Goal: Task Accomplishment & Management: Complete application form

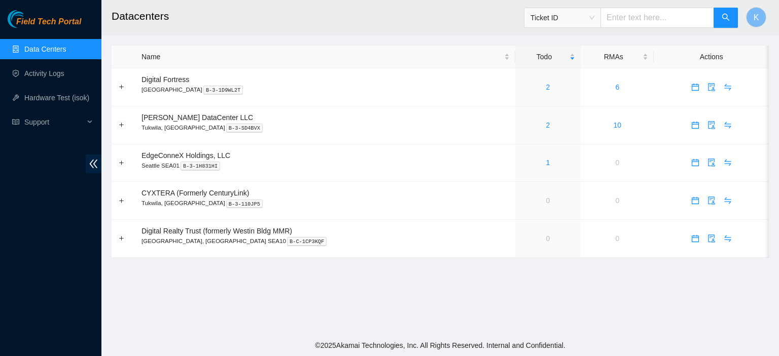
drag, startPoint x: 313, startPoint y: 317, endPoint x: 319, endPoint y: 310, distance: 9.0
click at [319, 310] on main "Datacenters Ticket ID K Name Todo RMAs Actions Digital Fortress Seattle B-3-1D9…" at bounding box center [439, 167] width 677 height 335
click at [546, 91] on link "2" at bounding box center [548, 87] width 4 height 8
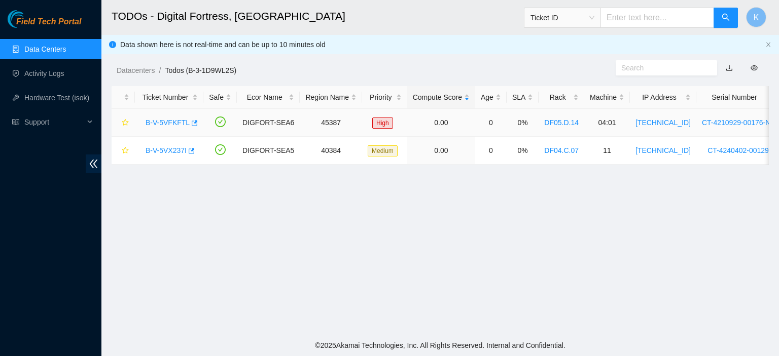
click at [150, 124] on link "B-V-5VFKFTL" at bounding box center [168, 123] width 44 height 8
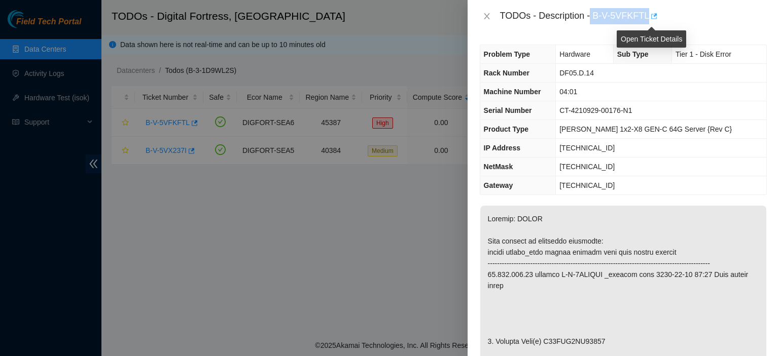
drag, startPoint x: 590, startPoint y: 15, endPoint x: 648, endPoint y: 18, distance: 57.4
click at [648, 18] on div "TODOs - Description - B-V-5VFKFTL" at bounding box center [633, 16] width 267 height 16
copy div "B-V-5VFKFTL"
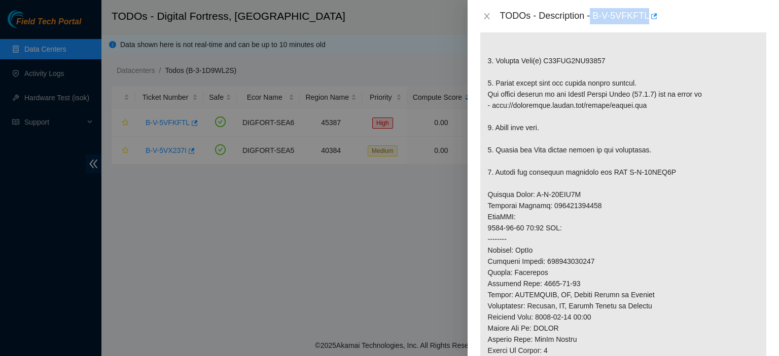
scroll to position [292, 0]
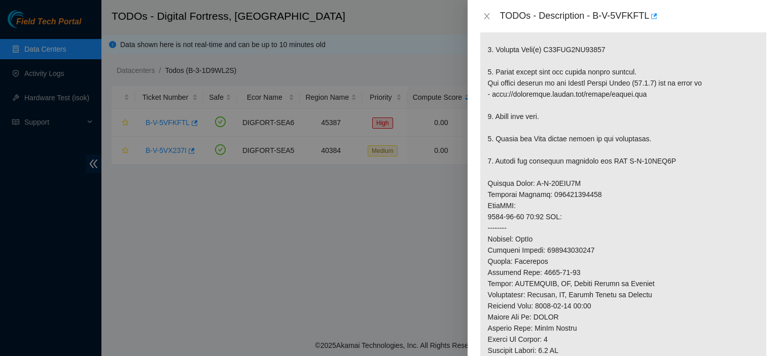
click at [325, 231] on div at bounding box center [389, 178] width 779 height 356
click at [488, 19] on icon "close" at bounding box center [487, 16] width 6 height 6
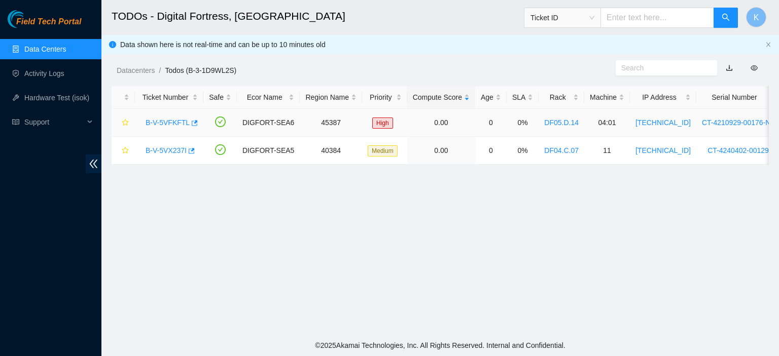
scroll to position [307, 0]
click at [171, 148] on link "B-V-5VX237I" at bounding box center [166, 151] width 41 height 8
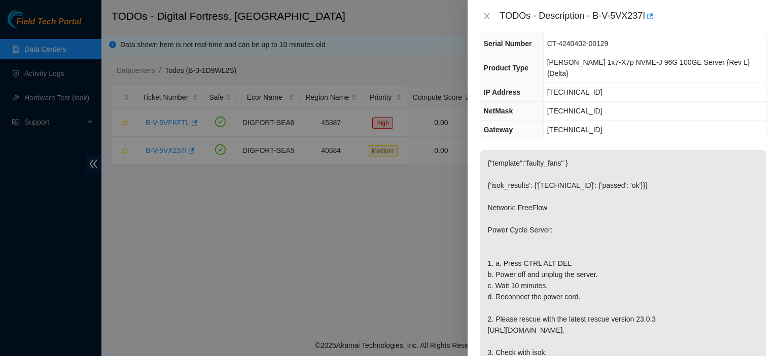
scroll to position [0, 0]
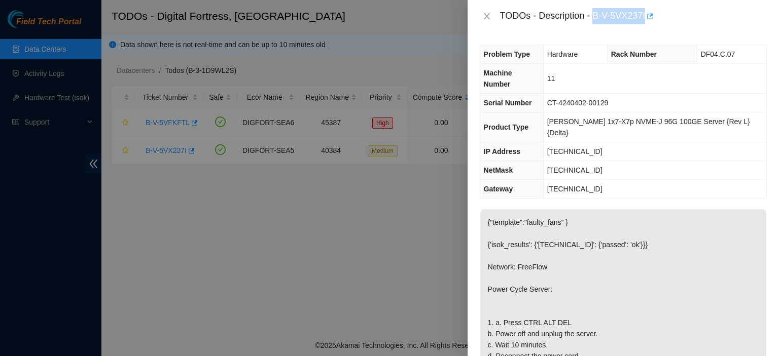
drag, startPoint x: 594, startPoint y: 11, endPoint x: 647, endPoint y: 19, distance: 53.9
click at [647, 19] on div "TODOs - Description - B-V-5VX237I" at bounding box center [633, 16] width 267 height 16
copy div "B-V-5VX237I"
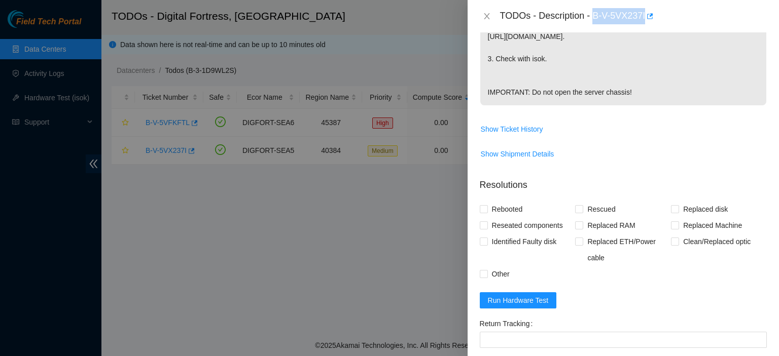
scroll to position [470, 0]
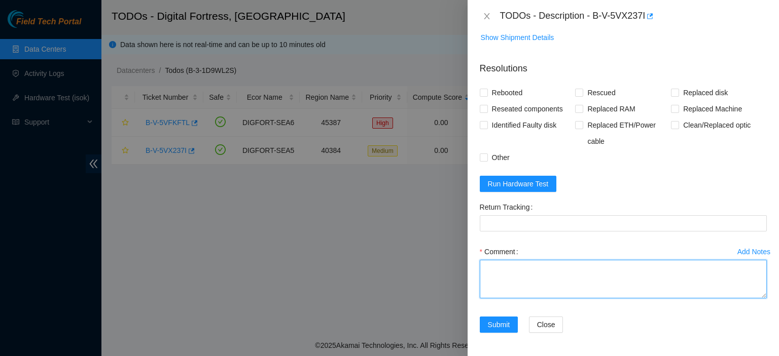
click at [608, 277] on textarea "Comment" at bounding box center [623, 279] width 287 height 39
paste textarea
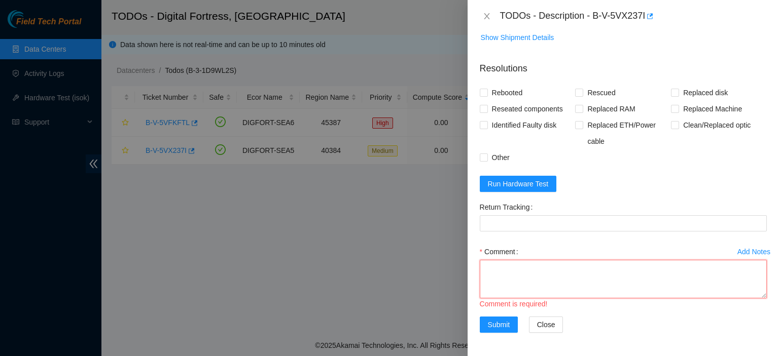
paste textarea
click at [732, 285] on textarea "Comment" at bounding box center [623, 279] width 287 height 39
click at [487, 264] on textarea "Comment" at bounding box center [623, 279] width 287 height 39
paste textarea "kbbyrne23@gmail.com - shkn has completed your request (B-V-5VX237I) Message fro…"
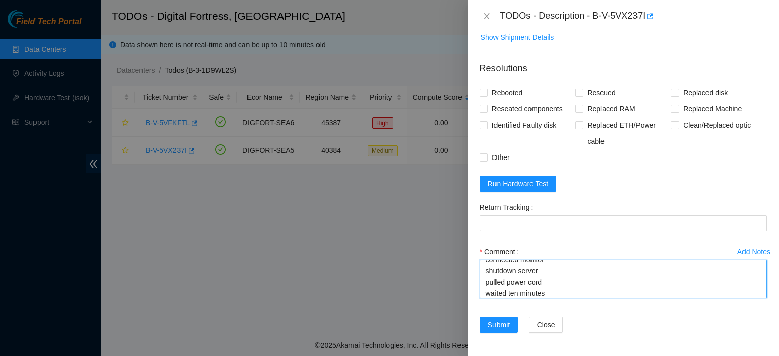
click at [613, 294] on textarea "kbbyrne23@gmail.com - shkn has completed your request (B-V-5VX237I) Message fro…" at bounding box center [623, 279] width 287 height 39
type textarea "kbbyrne23@gmail.com - shkn has completed your request (B-V-5VX237I) Message fro…"
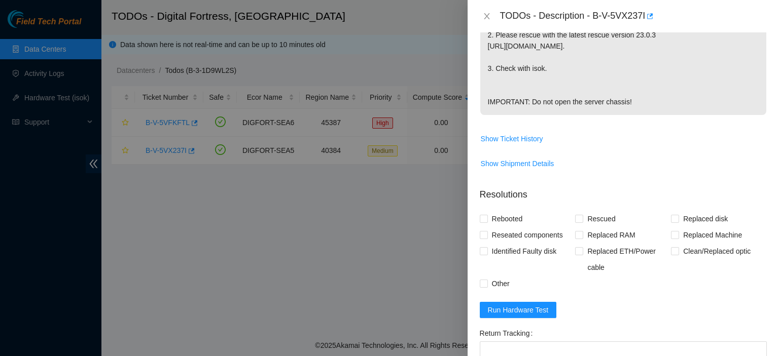
scroll to position [342, 0]
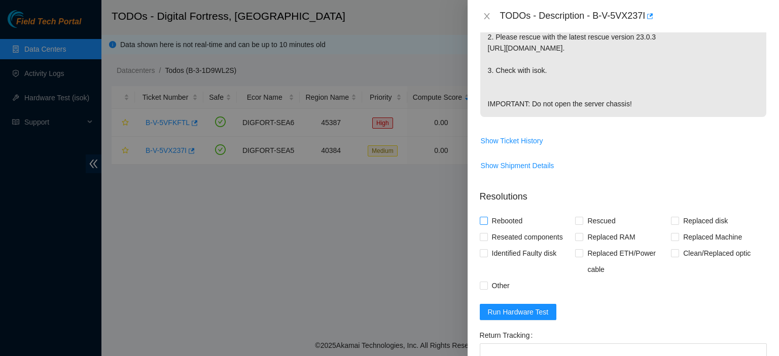
click at [486, 222] on input "Rebooted" at bounding box center [483, 220] width 7 height 7
checkbox input "true"
click at [575, 217] on input "Rescued" at bounding box center [578, 220] width 7 height 7
checkbox input "true"
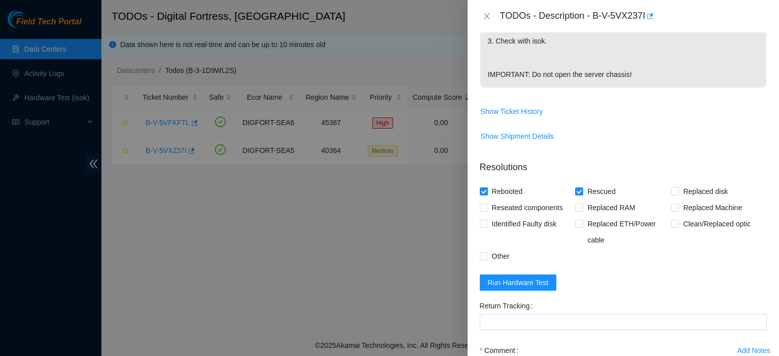
scroll to position [470, 0]
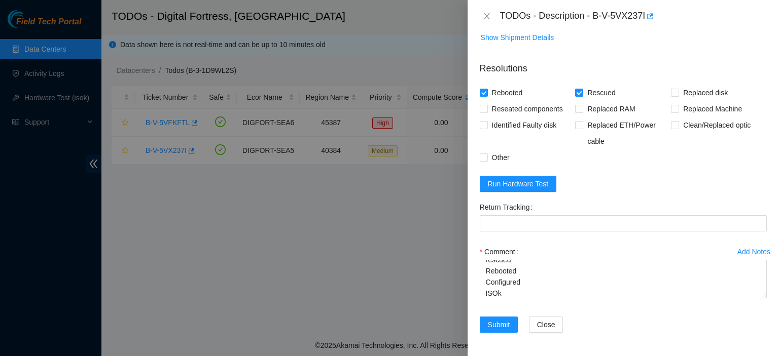
click at [754, 188] on form "Resolutions Rebooted Rescued Replaced disk Reseated components Replaced RAM Rep…" at bounding box center [623, 200] width 287 height 292
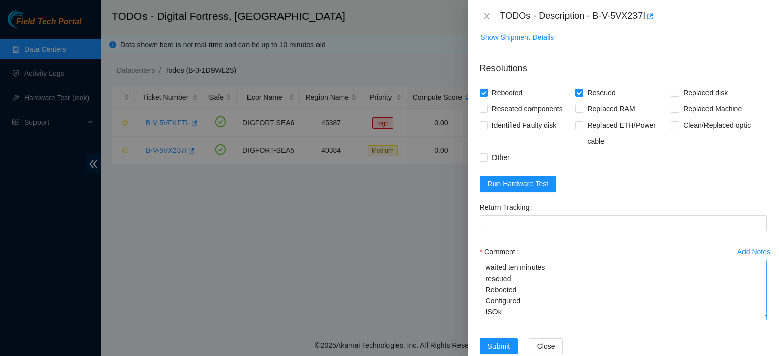
drag, startPoint x: 753, startPoint y: 296, endPoint x: 754, endPoint y: 317, distance: 21.3
click at [752, 318] on textarea "kbbyrne23@gmail.com - shkn has completed your request (B-V-5VX237I) Message fro…" at bounding box center [623, 290] width 287 height 60
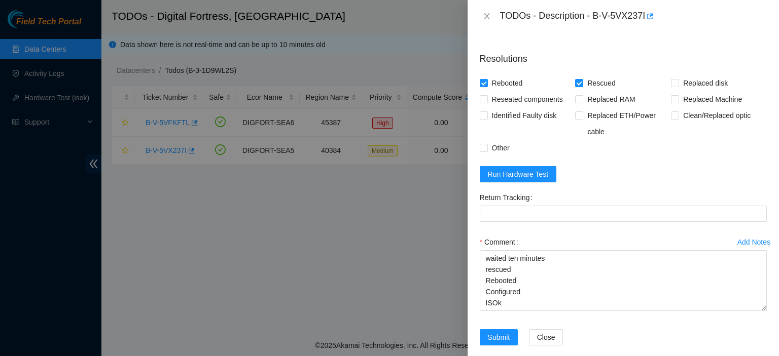
scroll to position [481, 0]
click at [536, 172] on span "Run Hardware Test" at bounding box center [518, 173] width 61 height 11
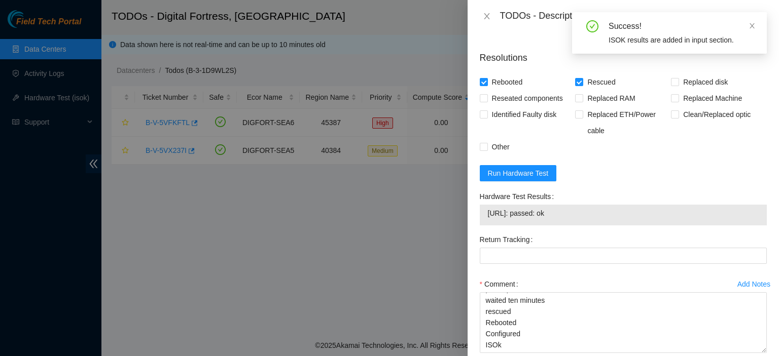
drag, startPoint x: 571, startPoint y: 215, endPoint x: 475, endPoint y: 222, distance: 97.1
click at [475, 222] on div "Problem Type Hardware Rack Number DF04.C.07 Machine Number 11 Serial Number CT-…" at bounding box center [623, 194] width 311 height 324
copy tbody "23.206.171.22: passed: ok"
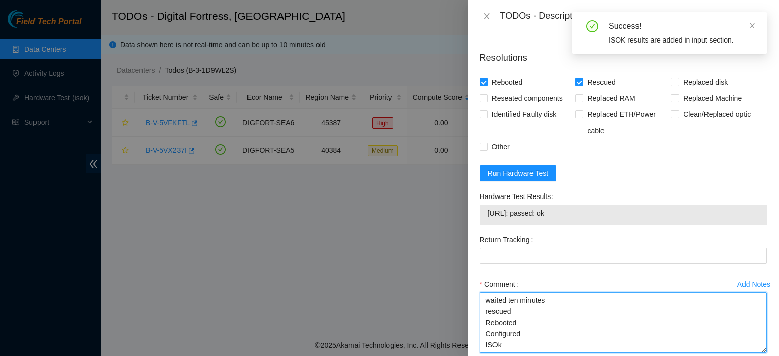
click at [503, 341] on textarea "kbbyrne23@gmail.com - shkn has completed your request (B-V-5VX237I) Message fro…" at bounding box center [623, 323] width 287 height 61
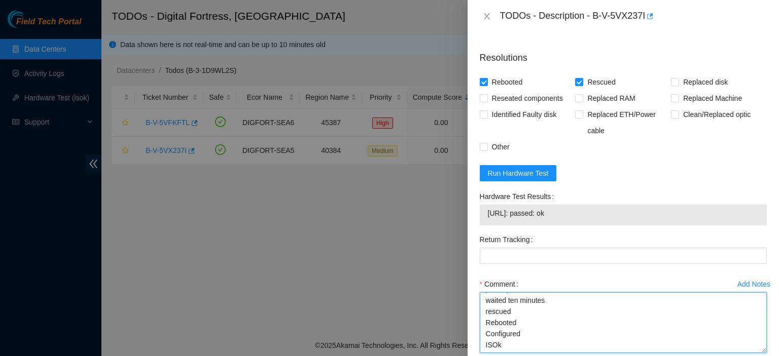
paste textarea "23.206.171.22: passed: ok"
click at [504, 329] on textarea "kbbyrne23@gmail.com - shkn has completed your request (B-V-5VX237I) Message fro…" at bounding box center [623, 323] width 287 height 61
type textarea "kbbyrne23@gmail.com - shkn has completed your request (B-V-5VX237I) Message fro…"
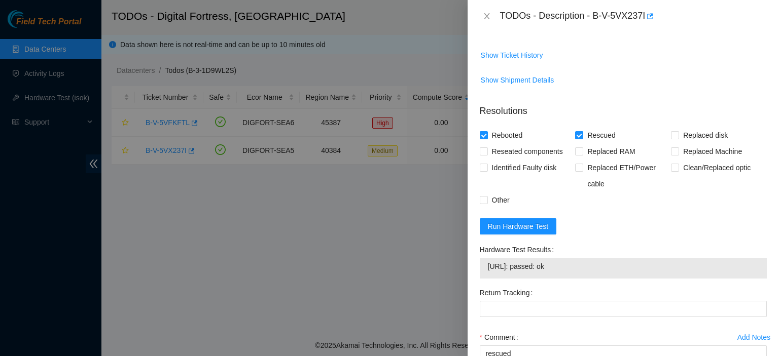
scroll to position [426, 0]
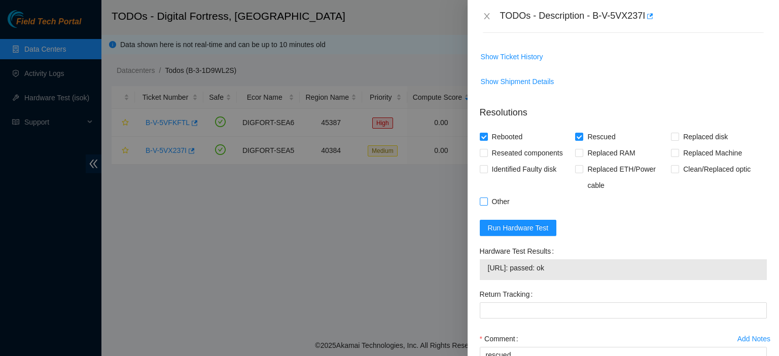
click at [482, 198] on input "Other" at bounding box center [483, 201] width 7 height 7
checkbox input "true"
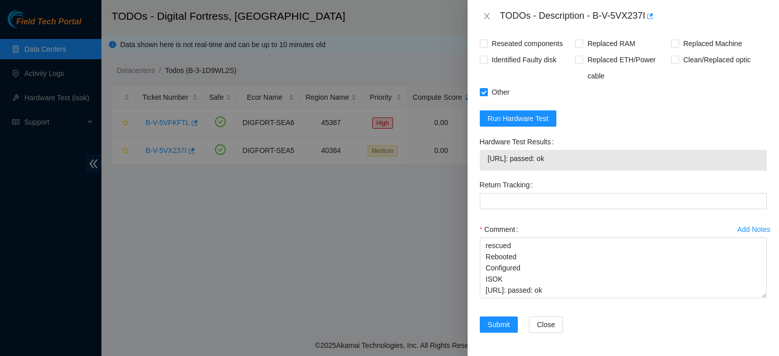
click at [754, 298] on div "Comment kbbyrne23@gmail.com - shkn has completed your request (B-V-5VX237I) Mes…" at bounding box center [623, 263] width 287 height 83
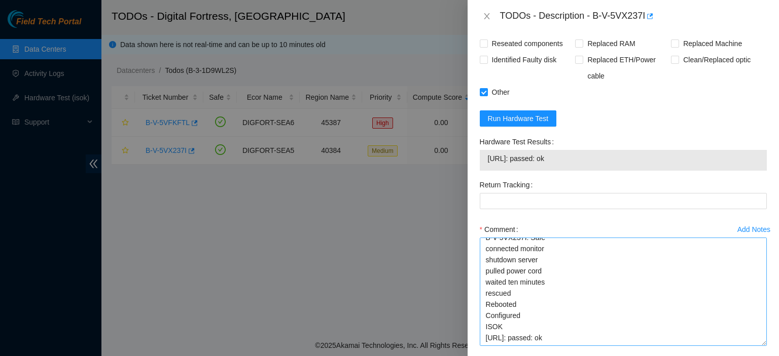
scroll to position [50, 0]
drag, startPoint x: 756, startPoint y: 292, endPoint x: 757, endPoint y: 340, distance: 48.2
click at [757, 340] on textarea "kbbyrne23@gmail.com - shkn has completed your request (B-V-5VX237I) Message fro…" at bounding box center [623, 292] width 287 height 109
click at [558, 271] on textarea "kbbyrne23@gmail.com - shkn has completed your request (B-V-5VX237I) Message fro…" at bounding box center [623, 292] width 287 height 109
click at [487, 281] on textarea "kbbyrne23@gmail.com - shkn has completed your request (B-V-5VX237I) Message fro…" at bounding box center [623, 292] width 287 height 109
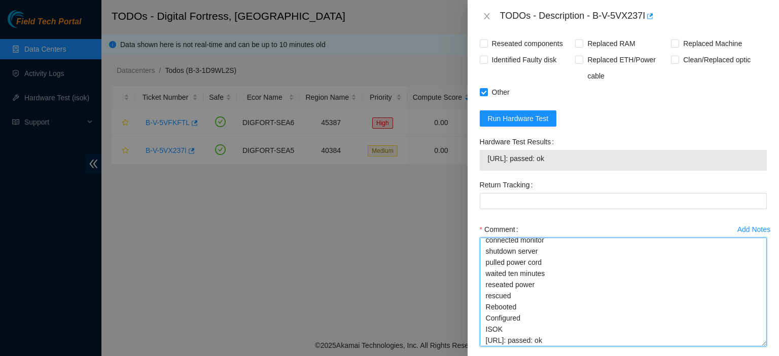
click at [548, 285] on textarea "kbbyrne23@gmail.com - shkn has completed your request (B-V-5VX237I) Message fro…" at bounding box center [623, 292] width 287 height 109
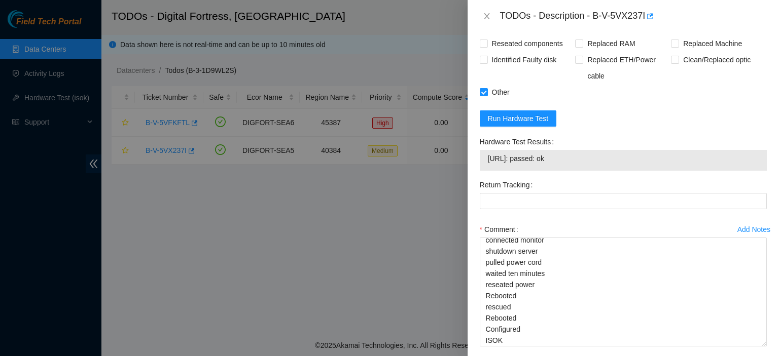
scroll to position [584, 0]
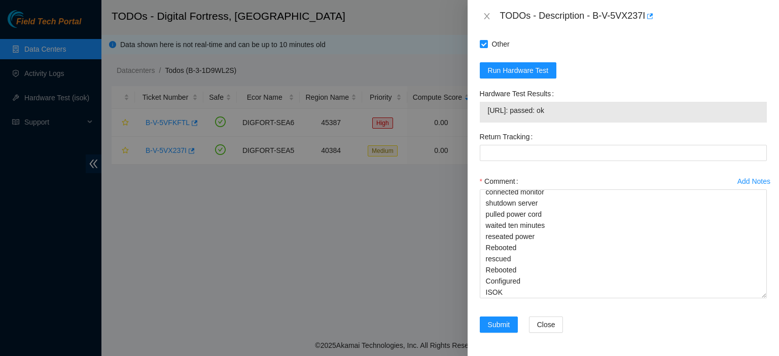
drag, startPoint x: 579, startPoint y: 115, endPoint x: 484, endPoint y: 115, distance: 94.3
click at [484, 115] on div "23.206.171.22: passed: ok" at bounding box center [623, 112] width 287 height 21
copy tbody "23.206.171.22: passed: ok"
click at [535, 290] on textarea "kbbyrne23@gmail.com - shkn has completed your request (B-V-5VX237I) Message fro…" at bounding box center [623, 244] width 287 height 109
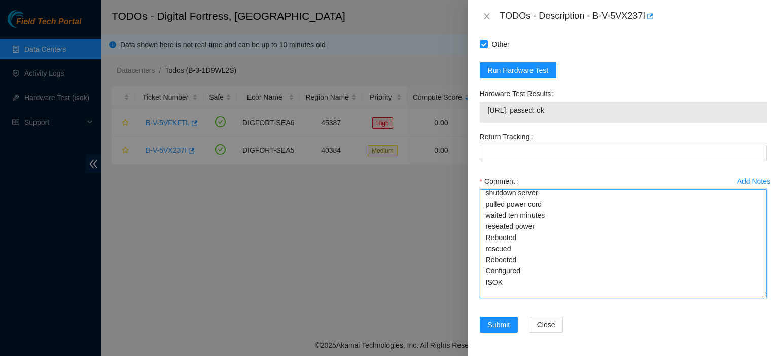
paste textarea "23.206.171.22: passed: ok"
click at [531, 269] on textarea "kbbyrne23@gmail.com - shkn has completed your request (B-V-5VX237I) Message fro…" at bounding box center [623, 244] width 287 height 109
drag, startPoint x: 488, startPoint y: 281, endPoint x: 578, endPoint y: 290, distance: 90.7
click at [578, 290] on textarea "kbbyrne23@gmail.com - shkn has completed your request (B-V-5VX237I) Message fro…" at bounding box center [623, 244] width 287 height 109
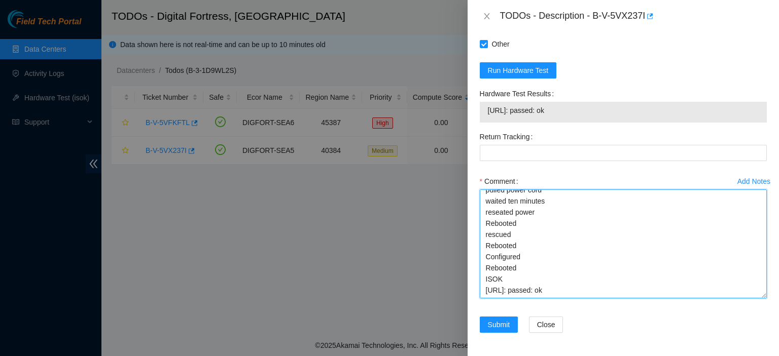
scroll to position [85, 0]
type textarea "kbbyrne23@gmail.com - shkn has completed your request (B-V-5VX237I) Message fro…"
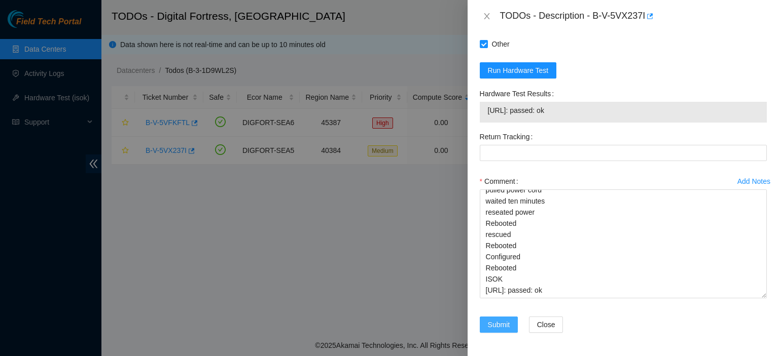
click at [503, 322] on span "Submit" at bounding box center [499, 324] width 22 height 11
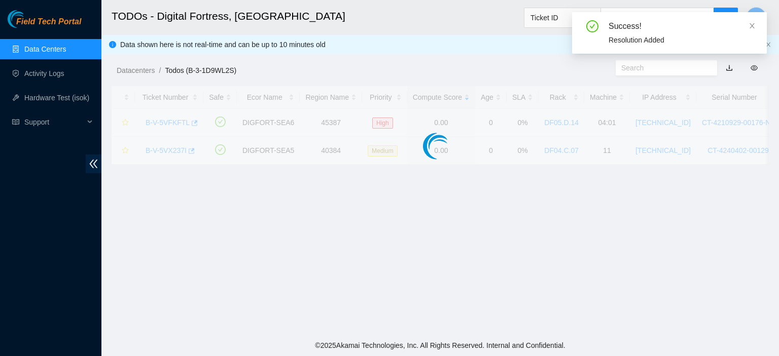
scroll to position [312, 0]
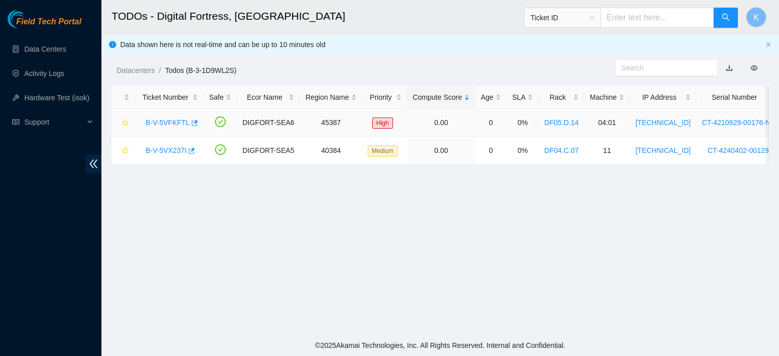
click at [167, 122] on link "B-V-5VFKFTL" at bounding box center [168, 123] width 44 height 8
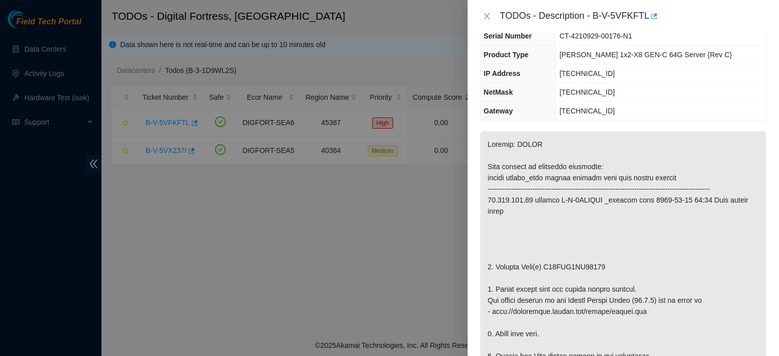
scroll to position [71, 0]
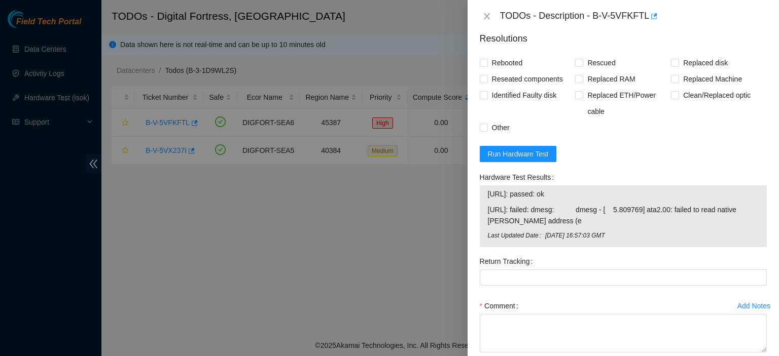
scroll to position [804, 0]
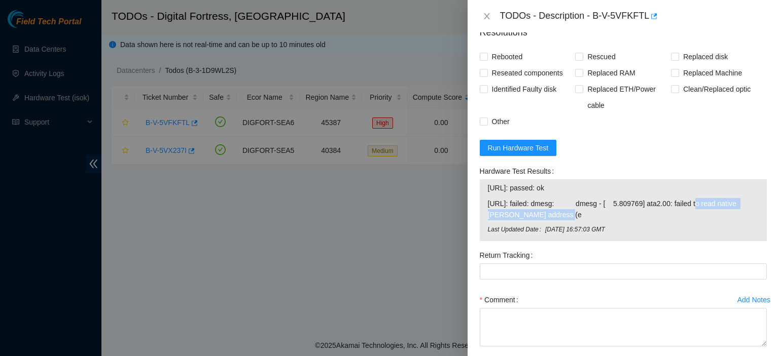
drag, startPoint x: 696, startPoint y: 214, endPoint x: 711, endPoint y: 222, distance: 17.5
click at [710, 221] on span "23.202.115.11: failed: dmesg: dmesg - [ 5.809769] ata2.00: failed to read nativ…" at bounding box center [623, 209] width 271 height 22
copy span "failed to read native max address (e"
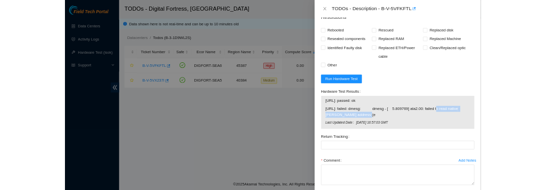
scroll to position [863, 0]
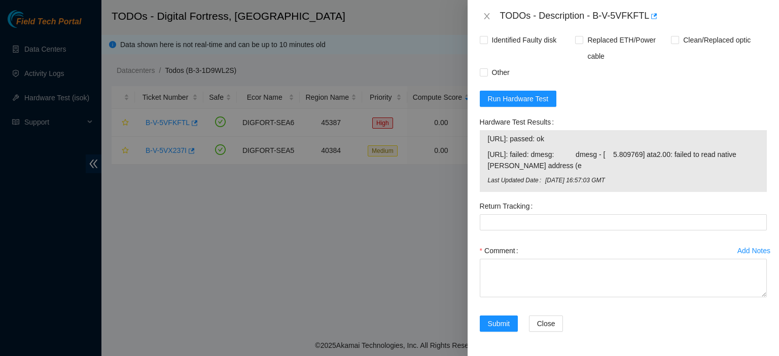
click at [731, 321] on div "Submit Close" at bounding box center [623, 330] width 295 height 28
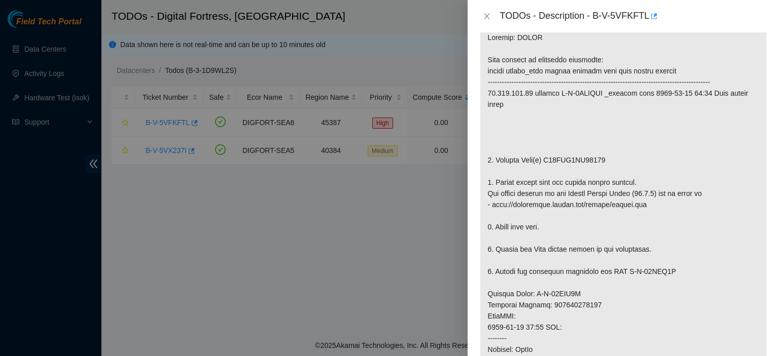
scroll to position [0, 0]
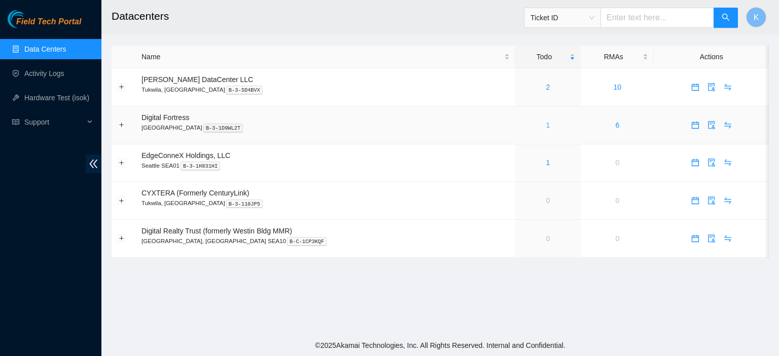
click at [546, 127] on link "1" at bounding box center [548, 125] width 4 height 8
click at [39, 77] on link "Activity Logs" at bounding box center [44, 73] width 40 height 8
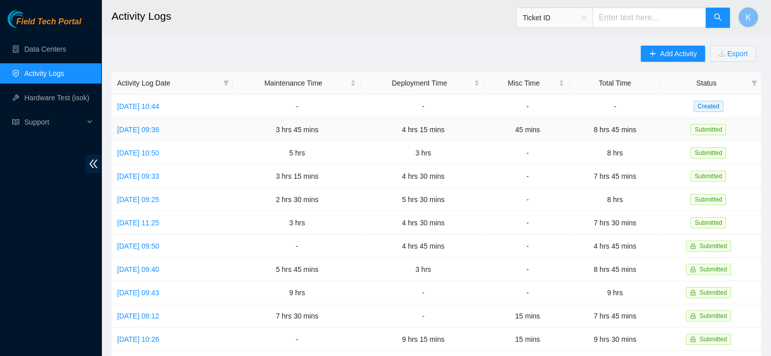
click at [164, 134] on td "[DATE] 09:38" at bounding box center [172, 129] width 121 height 23
click at [159, 131] on link "Fri, 19 Sep 2025 09:38" at bounding box center [138, 130] width 42 height 8
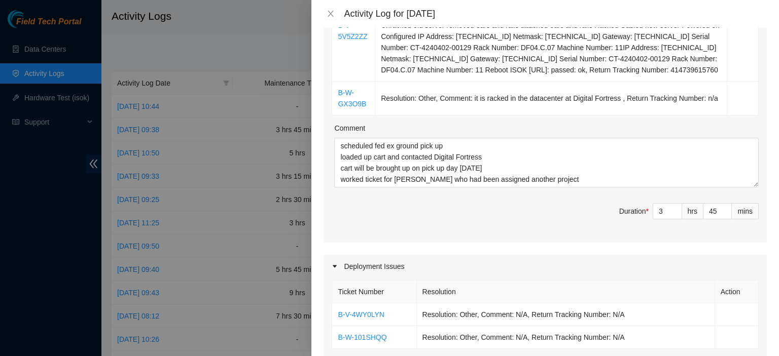
scroll to position [254, 0]
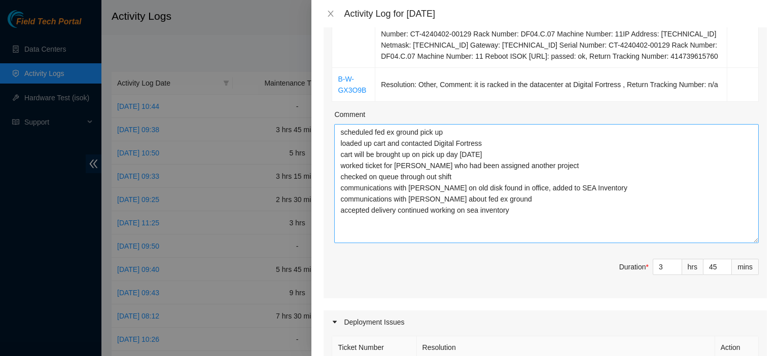
drag, startPoint x: 745, startPoint y: 170, endPoint x: 745, endPoint y: 239, distance: 69.5
click at [745, 239] on textarea "scheduled fed ex ground pick up loaded up cart and contacted Digital Fortress c…" at bounding box center [546, 183] width 424 height 119
click at [529, 210] on textarea "scheduled fed ex ground pick up loaded up cart and contacted Digital Fortress c…" at bounding box center [546, 183] width 424 height 119
type textarea "scheduled fed ex ground pick up loaded up cart and contacted Digital Fortress c…"
type input "8"
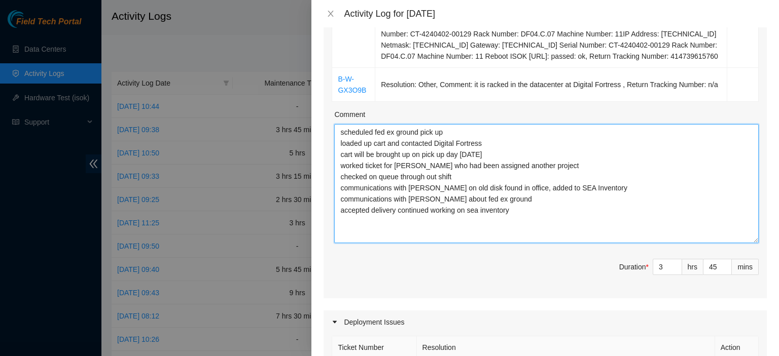
type input "45"
click at [385, 142] on textarea "scheduled fed ex ground pick up loaded up cart and contacted Digital Fortress c…" at bounding box center [546, 183] width 424 height 119
click at [495, 156] on textarea "scheduled fed ex ground pick up loaded up cart with server and disk returns and…" at bounding box center [546, 183] width 424 height 119
click at [521, 157] on textarea "scheduled fed ex ground pick up loaded up cart with server and disk returns and…" at bounding box center [546, 183] width 424 height 119
click at [453, 131] on textarea "scheduled fed ex ground pick up loaded up cart with server and disk returns and…" at bounding box center [546, 183] width 424 height 119
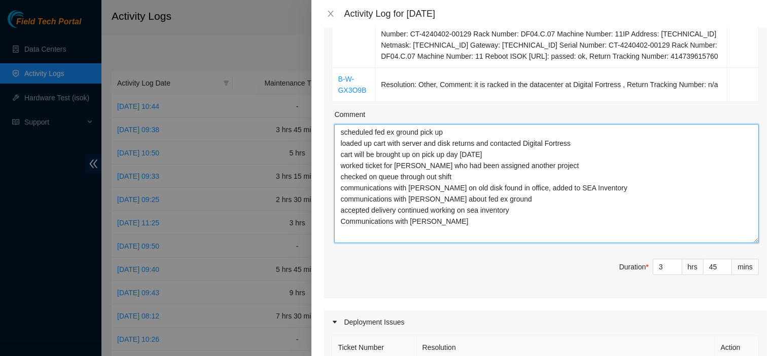
click at [482, 220] on textarea "scheduled fed ex ground pick up loaded up cart with server and disk returns and…" at bounding box center [546, 183] width 424 height 119
type textarea "scheduled fed ex ground pick up loaded up cart with server and disk returns and…"
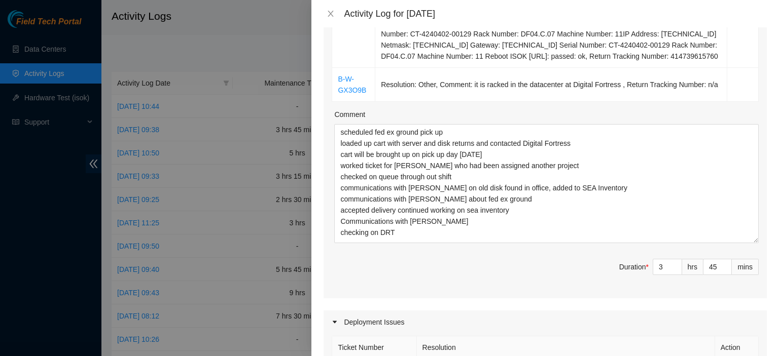
scroll to position [692, 0]
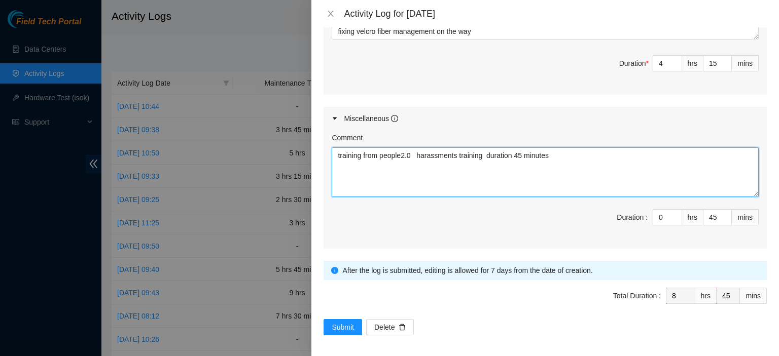
click at [565, 156] on textarea "training from people2.0 harassments training duration 45 minutes" at bounding box center [545, 173] width 427 height 50
type textarea "training from people2.0 harassments training duration 45 minutes mandatory"
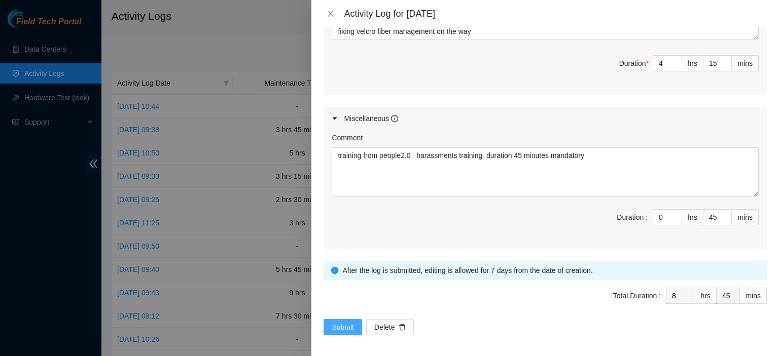
click at [339, 322] on span "Submit" at bounding box center [343, 327] width 22 height 11
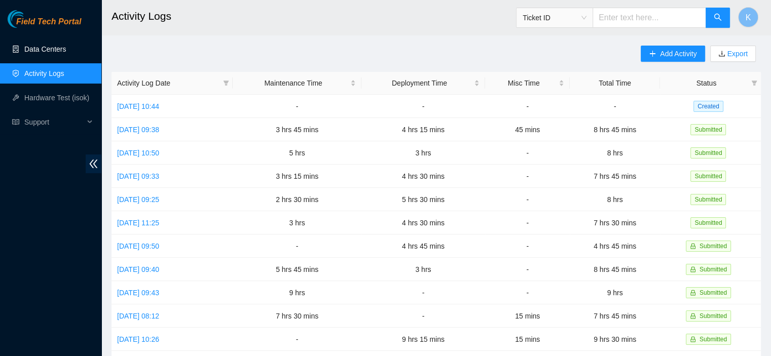
click at [43, 51] on link "Data Centers" at bounding box center [45, 49] width 42 height 8
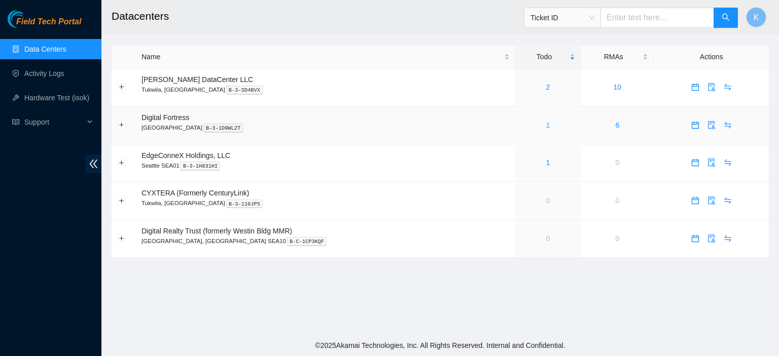
click at [546, 124] on link "1" at bounding box center [548, 125] width 4 height 8
